Goal: Find contact information: Find contact information

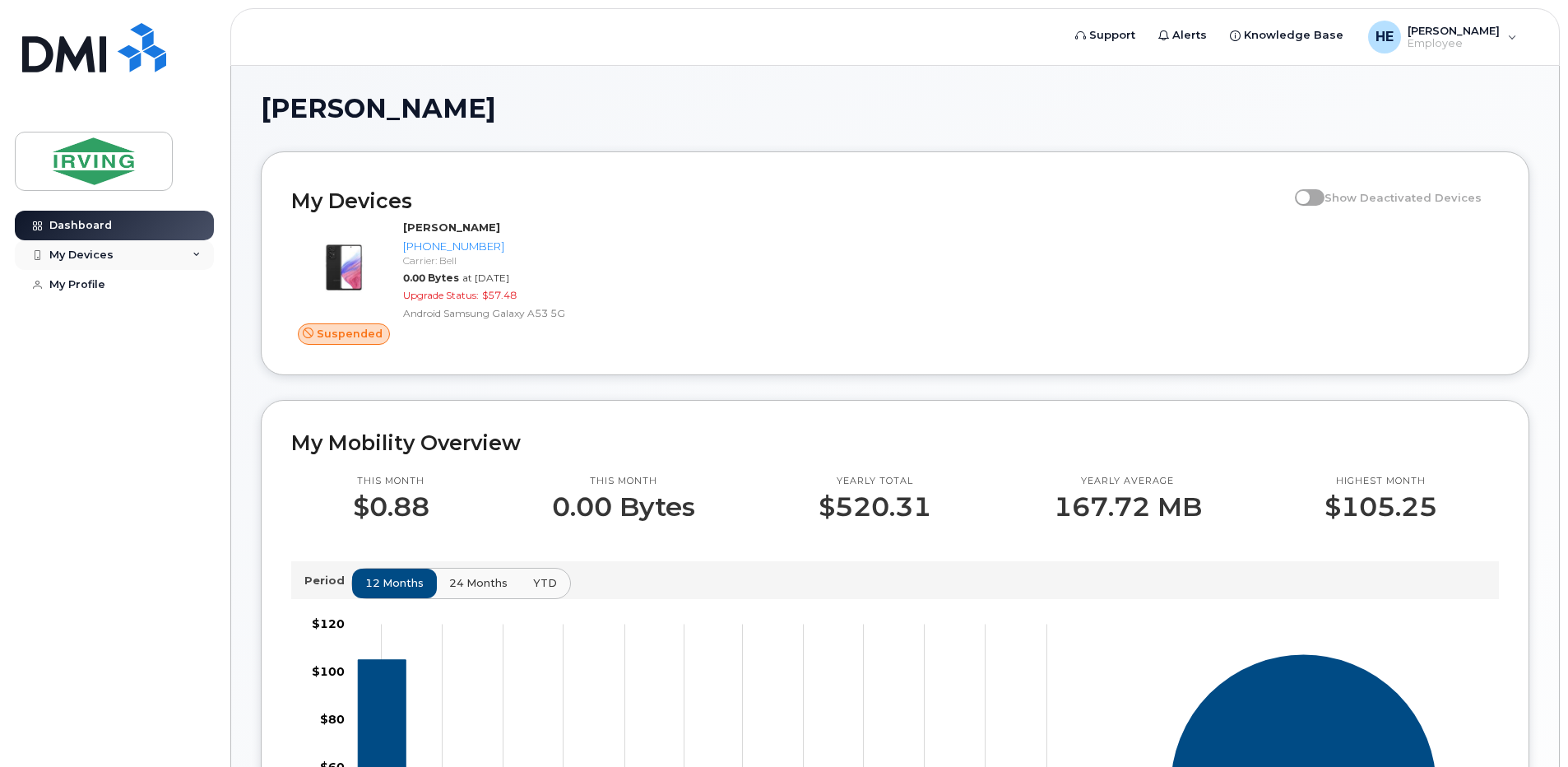
click at [197, 256] on icon at bounding box center [196, 255] width 9 height 9
click at [143, 317] on div "[PHONE_NUMBER]" at bounding box center [151, 316] width 100 height 14
